Goal: Find specific page/section: Find specific page/section

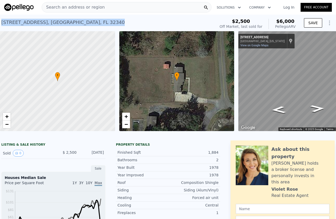
drag, startPoint x: 1, startPoint y: 23, endPoint x: 138, endPoint y: 27, distance: 137.1
click at [138, 27] on div "273 SW Country Club Estates Rd , Madison County , FL 32340 Sold Sep 2008 for $2…" at bounding box center [168, 23] width 336 height 17
copy div "273 SW Country Club Estates Rd , Madison County , FL 32340"
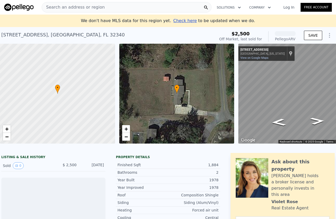
scroll to position [0, 24]
